Goal: Navigation & Orientation: Find specific page/section

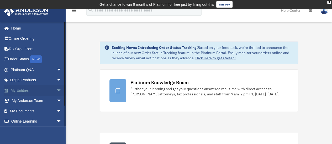
click at [20, 90] on link "My Entities arrow_drop_down" at bounding box center [37, 90] width 66 height 10
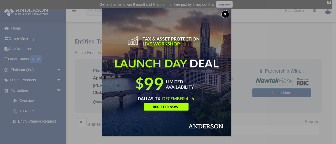
click at [226, 14] on button "x" at bounding box center [225, 14] width 8 height 8
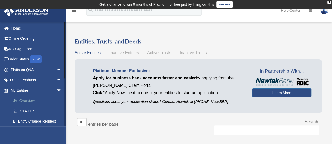
click at [24, 101] on link "Overview" at bounding box center [38, 101] width 62 height 10
click at [26, 110] on link "CTA Hub" at bounding box center [38, 111] width 62 height 10
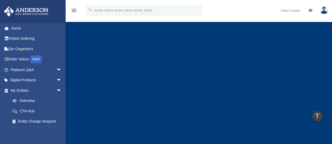
scroll to position [1386, 0]
click at [73, 10] on icon "menu" at bounding box center [74, 10] width 6 height 6
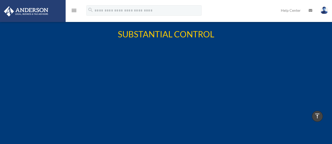
click at [74, 12] on icon "menu" at bounding box center [74, 10] width 6 height 6
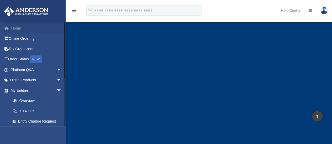
click at [18, 28] on link "Home" at bounding box center [37, 28] width 66 height 10
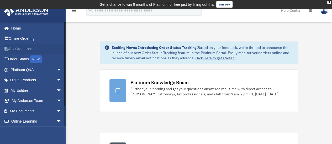
click at [19, 50] on link "Tax Organizers" at bounding box center [37, 49] width 66 height 10
click at [7, 39] on icon at bounding box center [7, 39] width 1 height 4
click at [30, 110] on link "My Documents arrow_drop_down" at bounding box center [37, 111] width 66 height 10
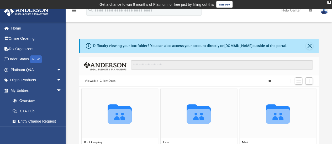
scroll to position [26, 0]
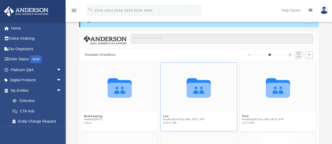
click at [194, 89] on icon "grid" at bounding box center [198, 87] width 24 height 19
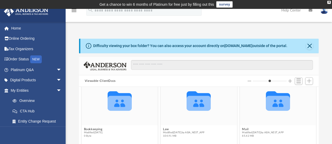
scroll to position [23, 0]
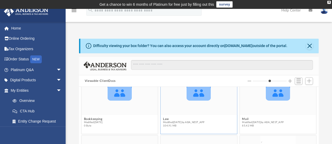
click at [195, 96] on icon "grid" at bounding box center [198, 90] width 24 height 19
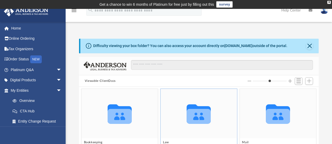
click at [200, 113] on icon "grid" at bounding box center [198, 116] width 24 height 15
click at [123, 115] on icon "grid" at bounding box center [120, 116] width 24 height 15
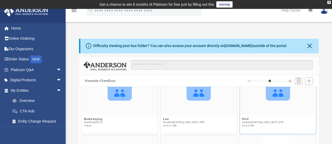
click at [275, 94] on icon "grid" at bounding box center [278, 93] width 24 height 15
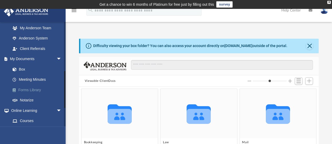
scroll to position [135, 0]
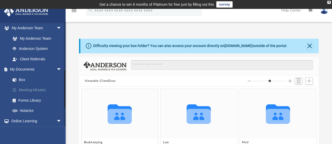
click at [34, 90] on link "Meeting Minutes" at bounding box center [38, 90] width 62 height 10
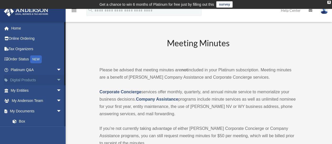
click at [25, 80] on link "Digital Products arrow_drop_down" at bounding box center [37, 80] width 66 height 10
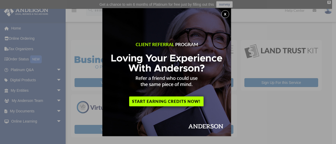
click at [227, 15] on button "x" at bounding box center [225, 14] width 8 height 8
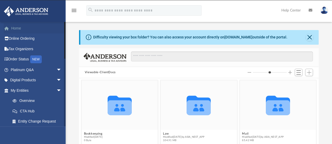
scroll to position [115, 235]
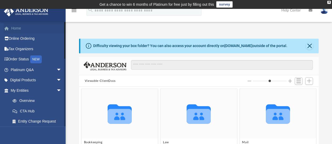
click at [7, 28] on span at bounding box center [9, 29] width 4 height 4
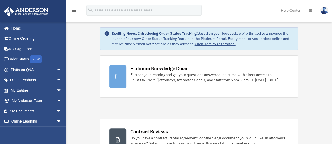
scroll to position [26, 0]
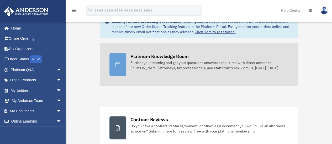
click at [118, 65] on icon at bounding box center [118, 65] width 6 height 6
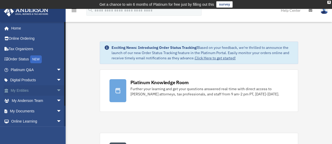
click at [25, 90] on link "My Entities arrow_drop_down" at bounding box center [37, 90] width 66 height 10
click at [56, 121] on span "arrow_drop_down" at bounding box center [61, 122] width 10 height 11
click at [23, 90] on link "My Entities arrow_drop_down" at bounding box center [37, 90] width 66 height 10
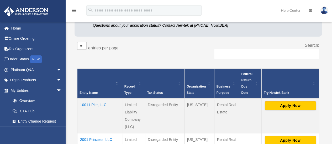
scroll to position [79, 0]
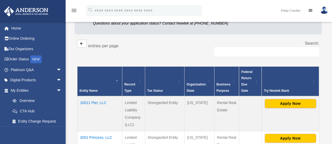
click at [89, 97] on td "10011 Pier, LLC" at bounding box center [99, 114] width 45 height 35
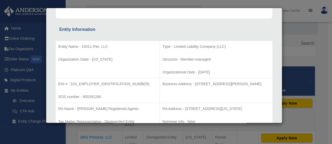
scroll to position [80, 0]
